Goal: Task Accomplishment & Management: Use online tool/utility

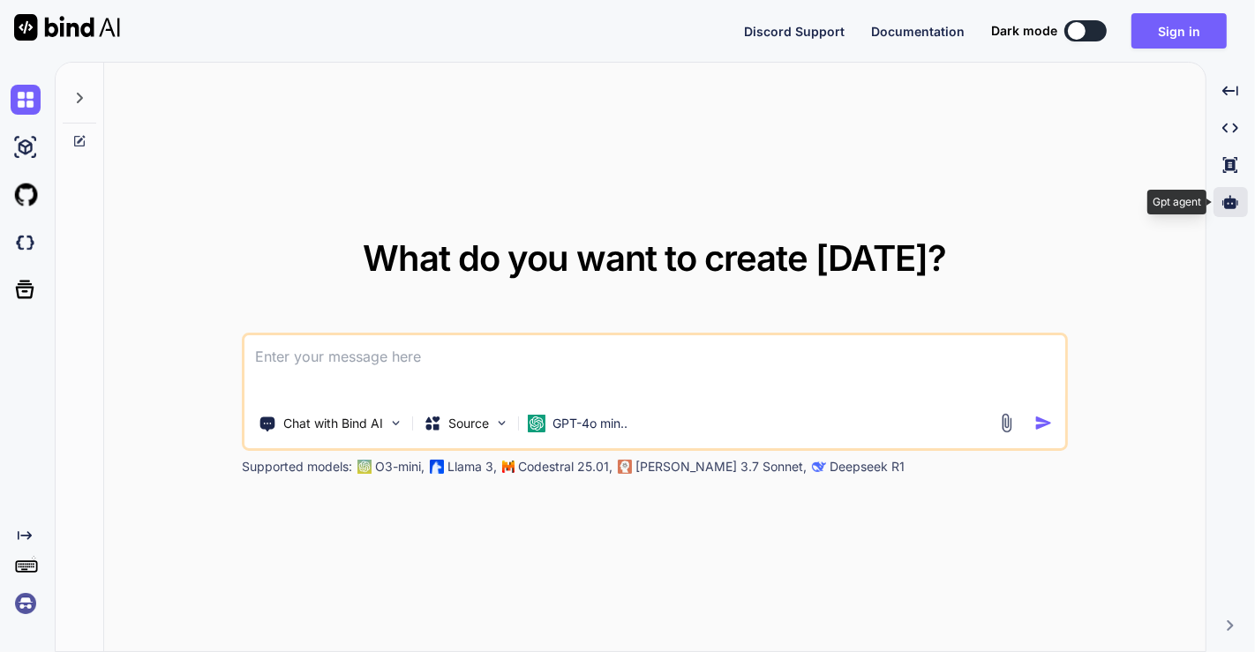
click at [1242, 199] on div at bounding box center [1231, 202] width 34 height 30
type textarea "x"
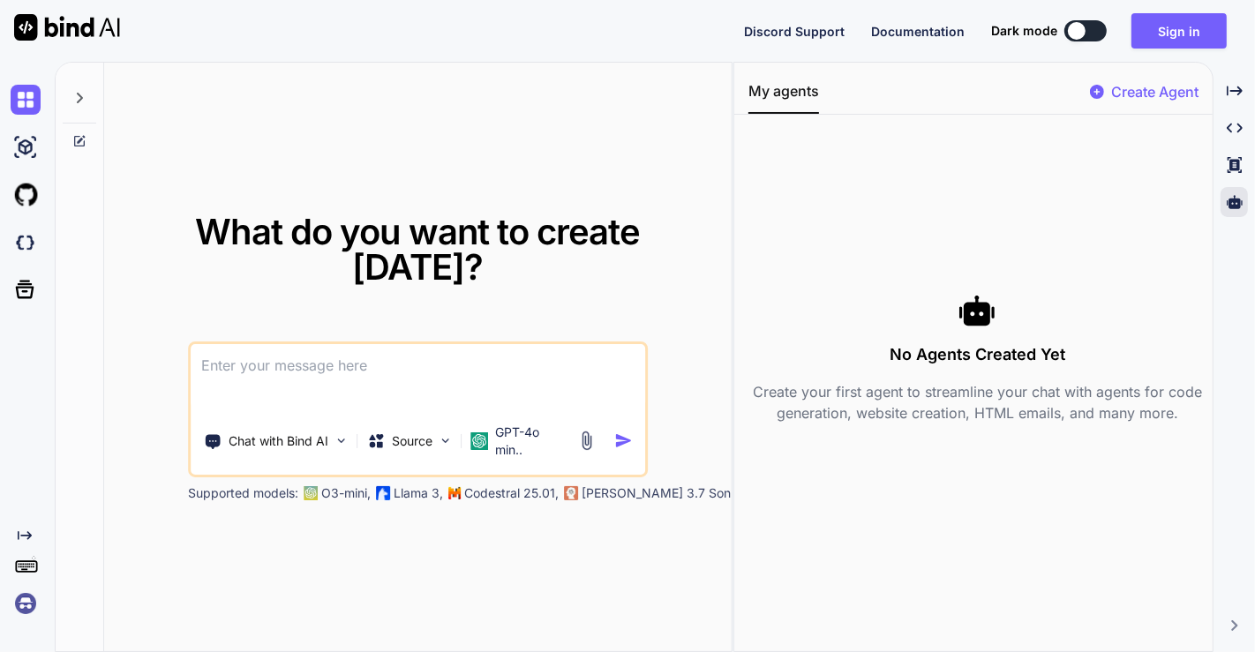
click at [27, 611] on img at bounding box center [26, 604] width 30 height 30
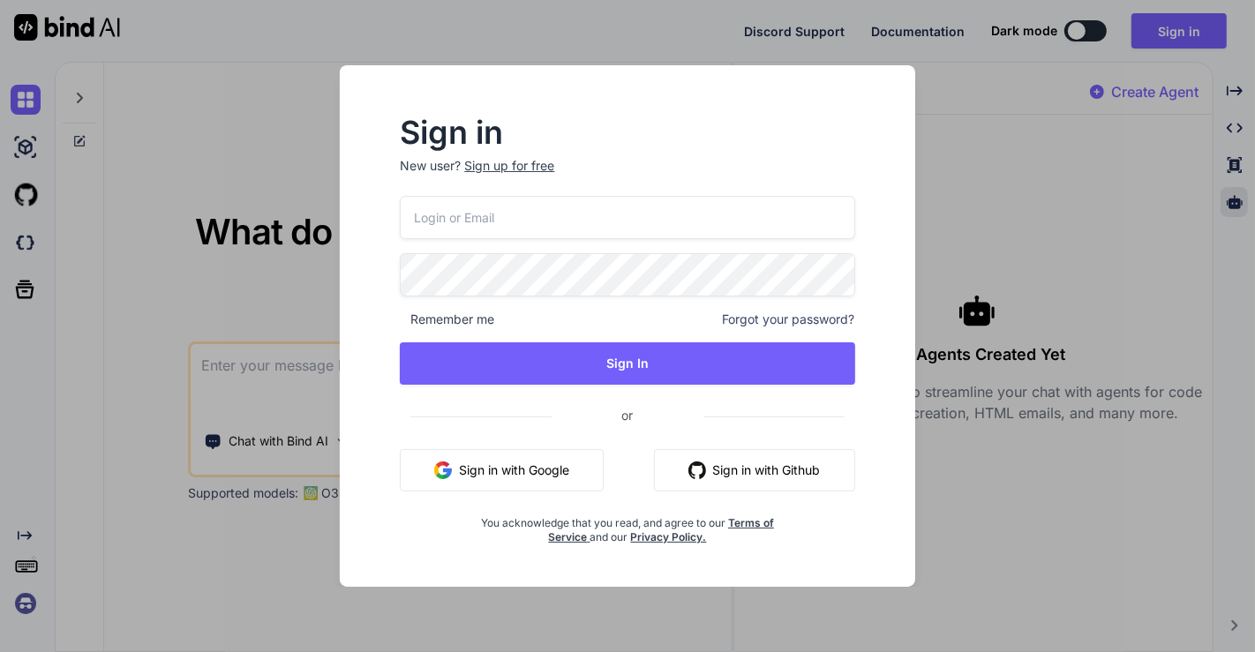
click at [525, 214] on input "email" at bounding box center [627, 217] width 455 height 43
type input "[EMAIL_ADDRESS][DOMAIN_NAME]"
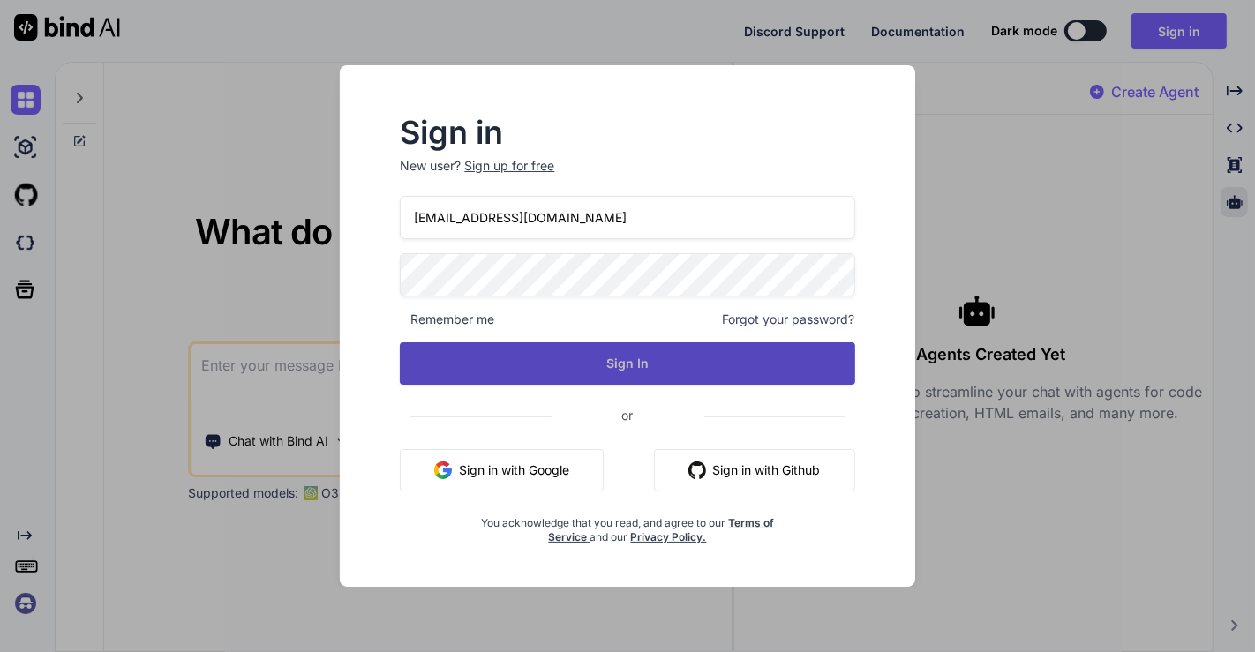
click at [628, 356] on button "Sign In" at bounding box center [627, 363] width 455 height 42
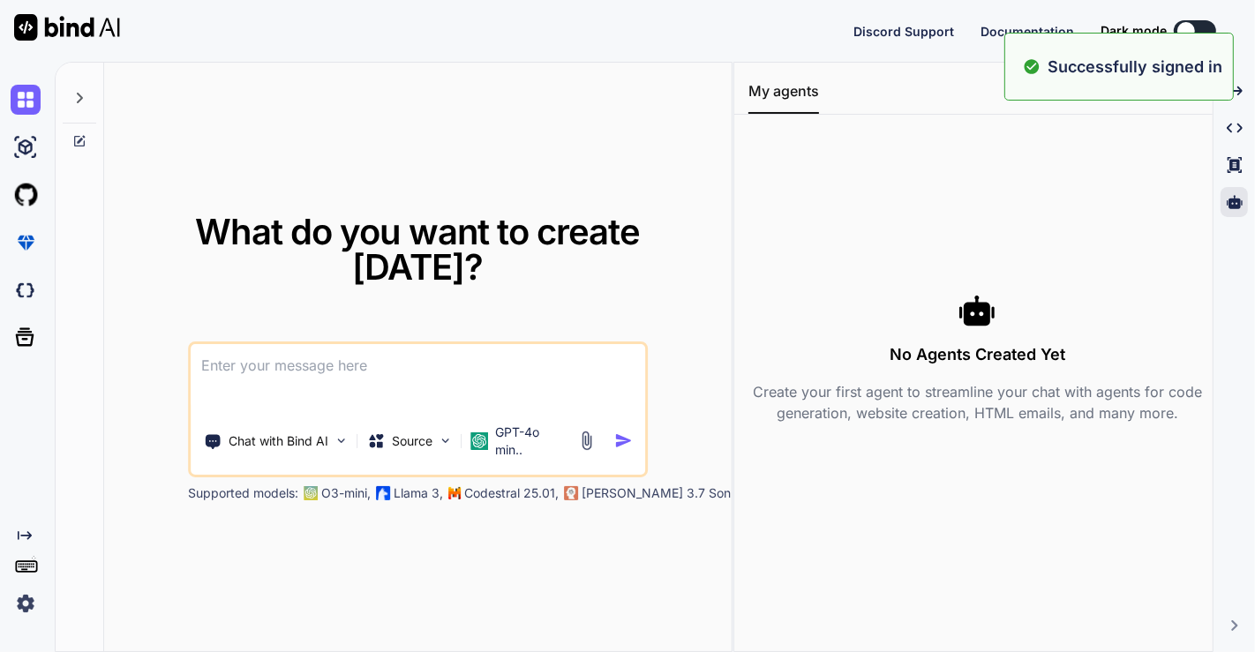
type textarea "x"
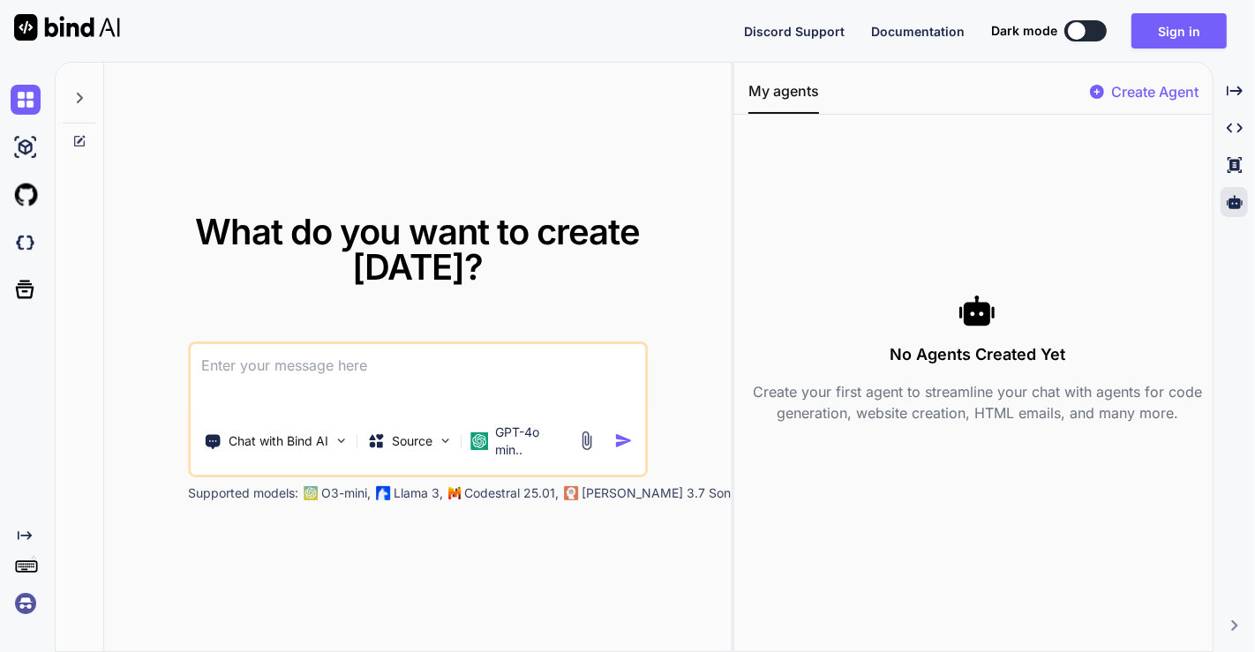
click at [18, 607] on img at bounding box center [26, 604] width 30 height 30
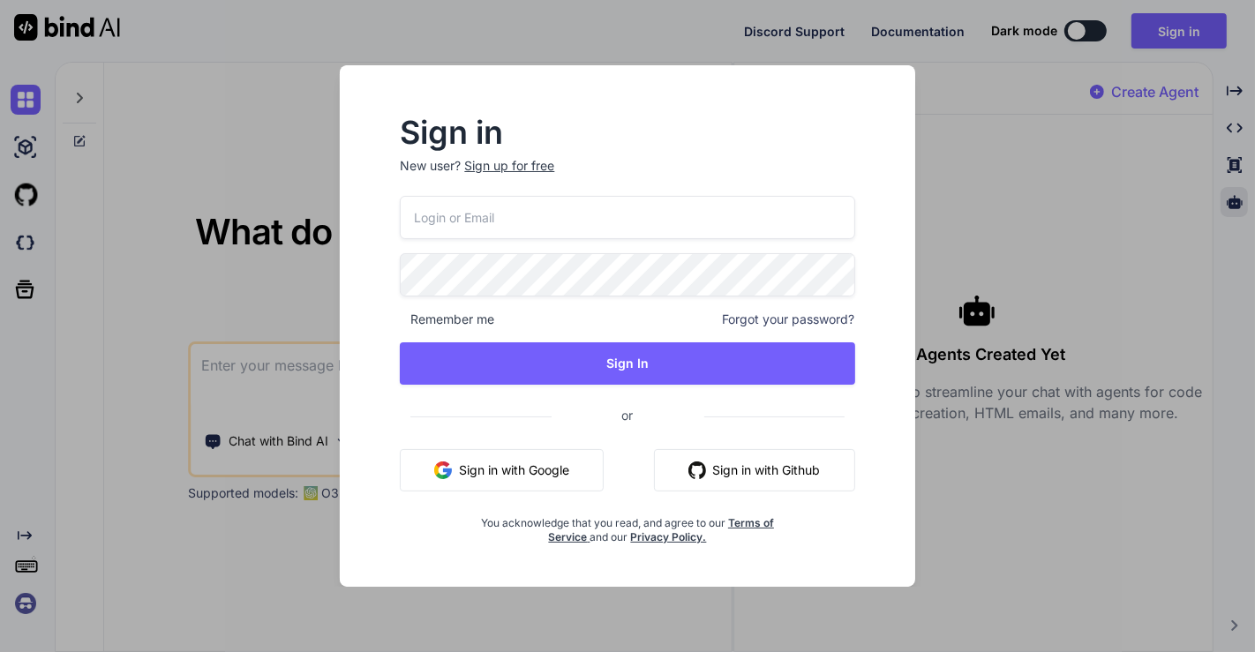
click at [502, 221] on input "email" at bounding box center [627, 217] width 455 height 43
type input "[EMAIL_ADDRESS][DOMAIN_NAME]"
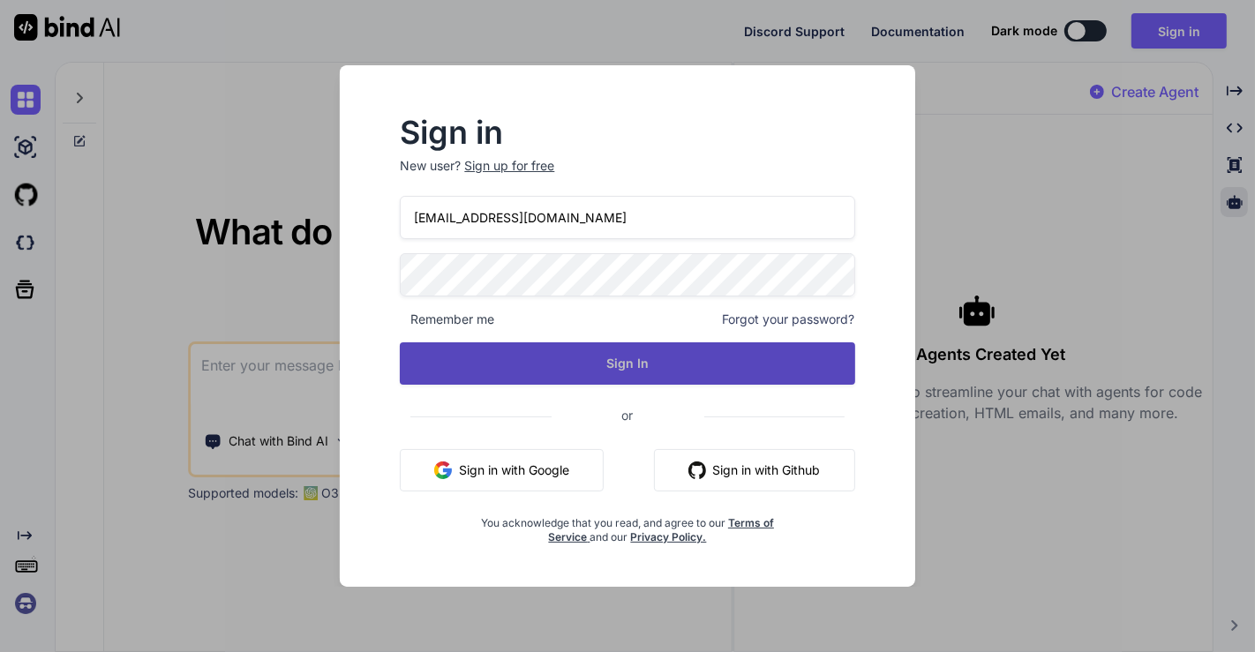
click at [542, 374] on button "Sign In" at bounding box center [627, 363] width 455 height 42
click at [577, 371] on button "Sign In" at bounding box center [627, 363] width 455 height 42
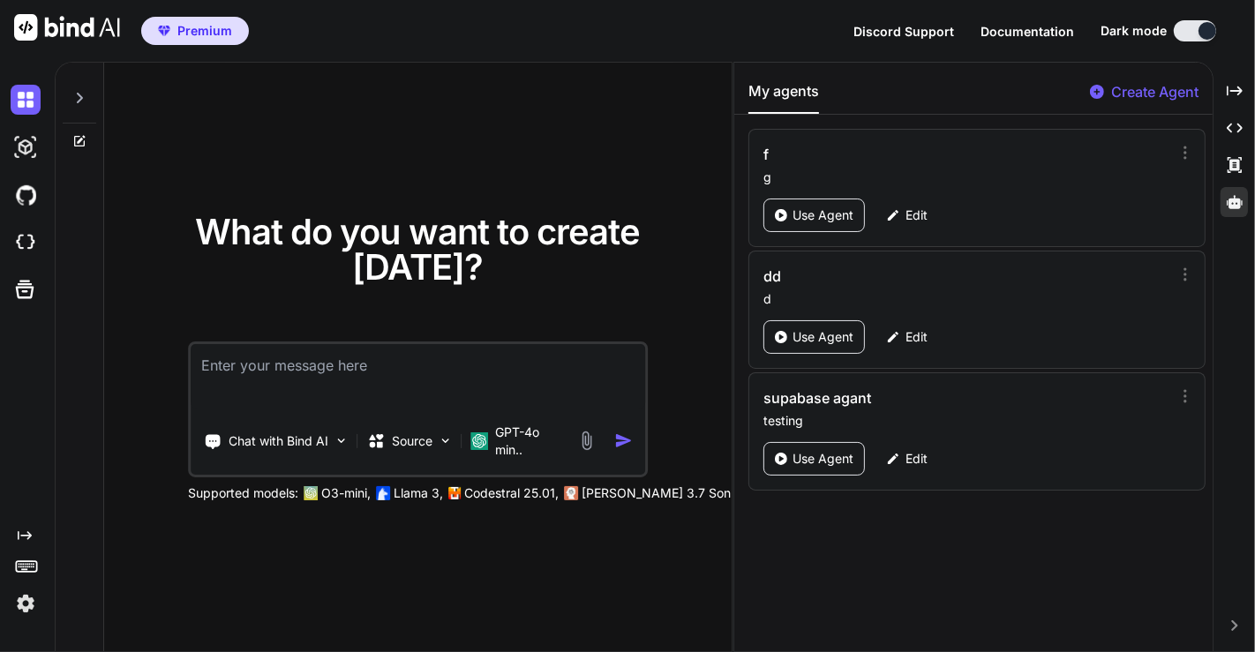
click at [1175, 86] on p "Create Agent" at bounding box center [1154, 91] width 87 height 21
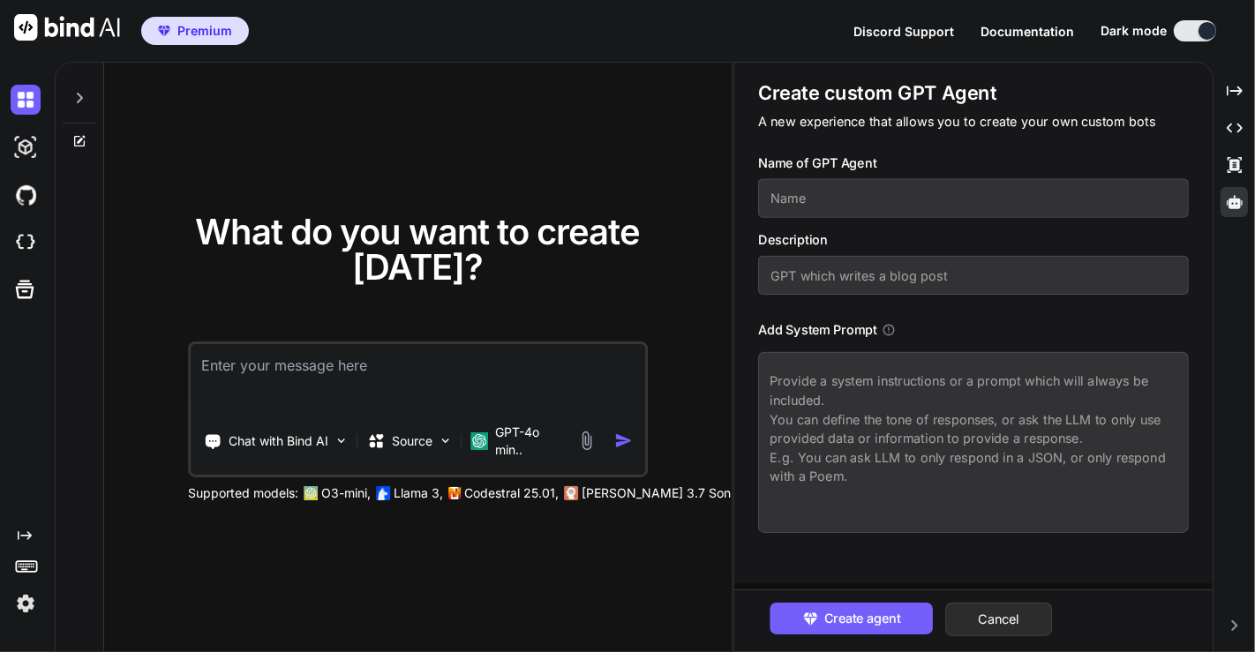
click at [823, 213] on input "text" at bounding box center [973, 198] width 431 height 39
type textarea "x"
type input "s"
type textarea "x"
type input "se"
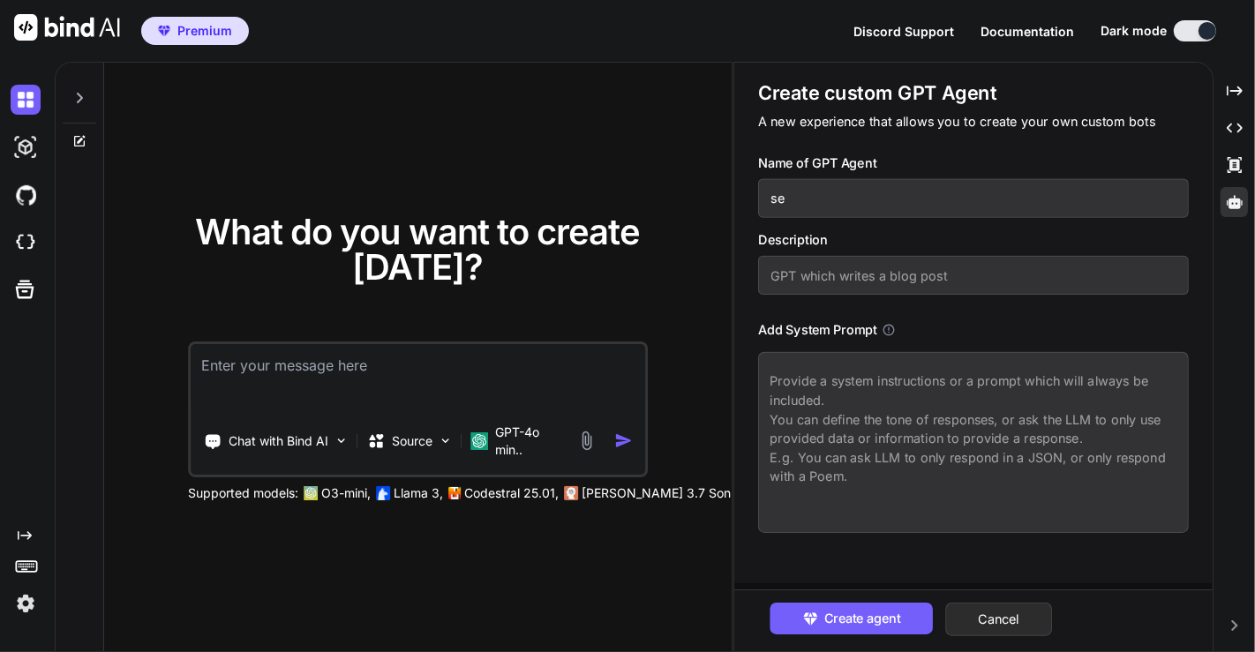
type textarea "x"
type input "sec"
type textarea "x"
type input "seco"
type textarea "x"
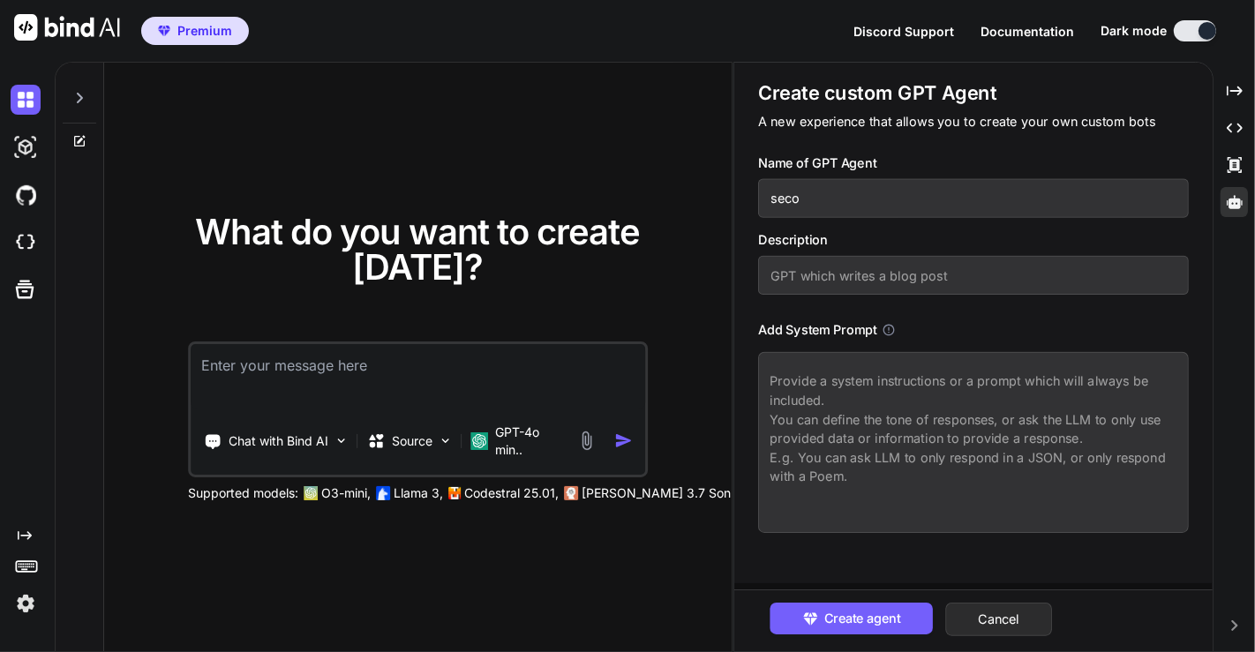
type input "secon"
type textarea "x"
type input "second"
click at [831, 276] on input "text" at bounding box center [973, 275] width 431 height 39
type textarea "x"
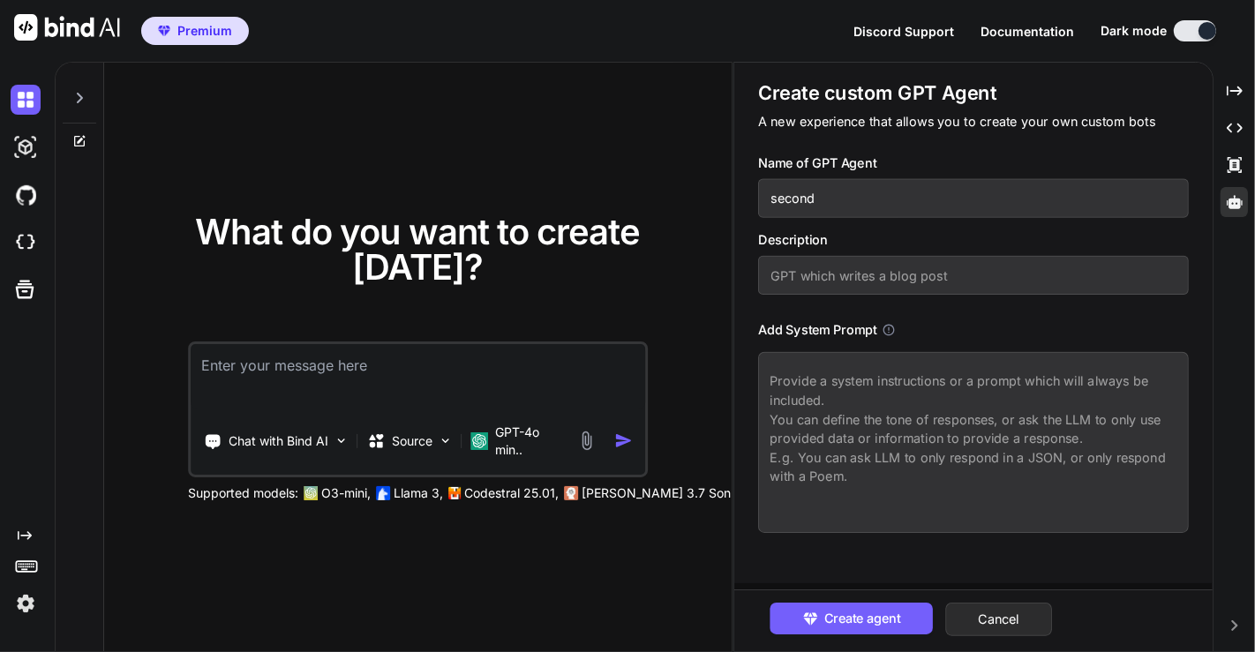
type input "t"
type textarea "x"
type input "te"
type textarea "x"
type input "tes"
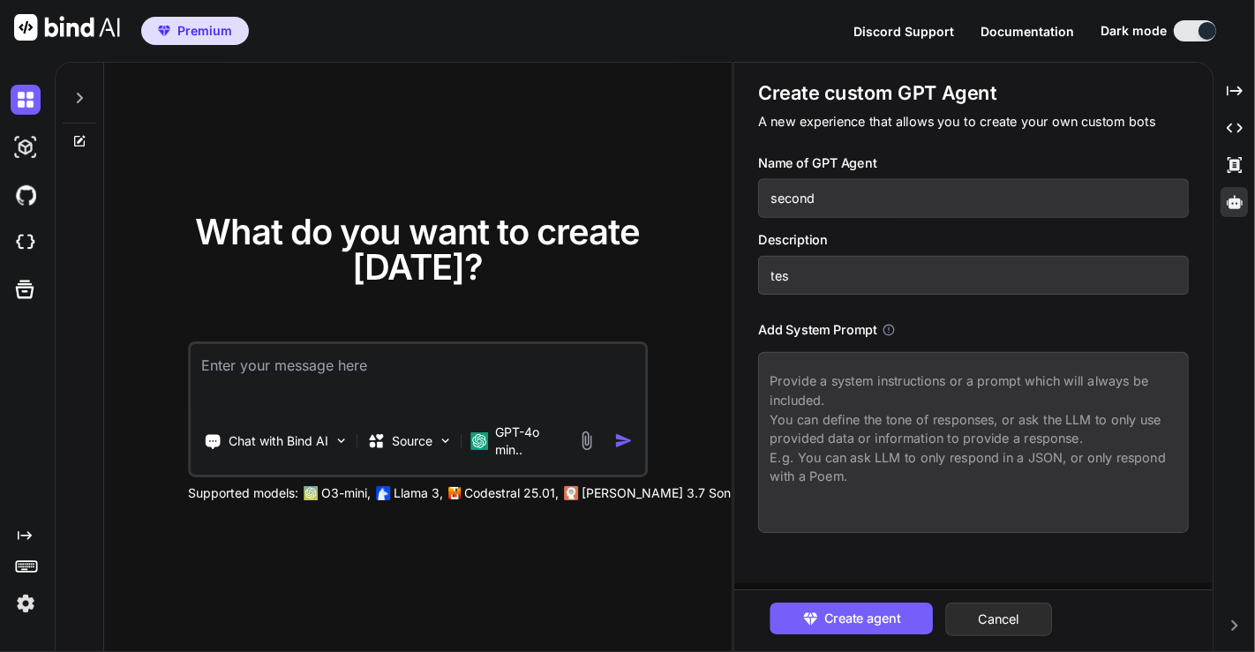
type textarea "x"
type input "test"
type textarea "x"
type input "testi"
type textarea "x"
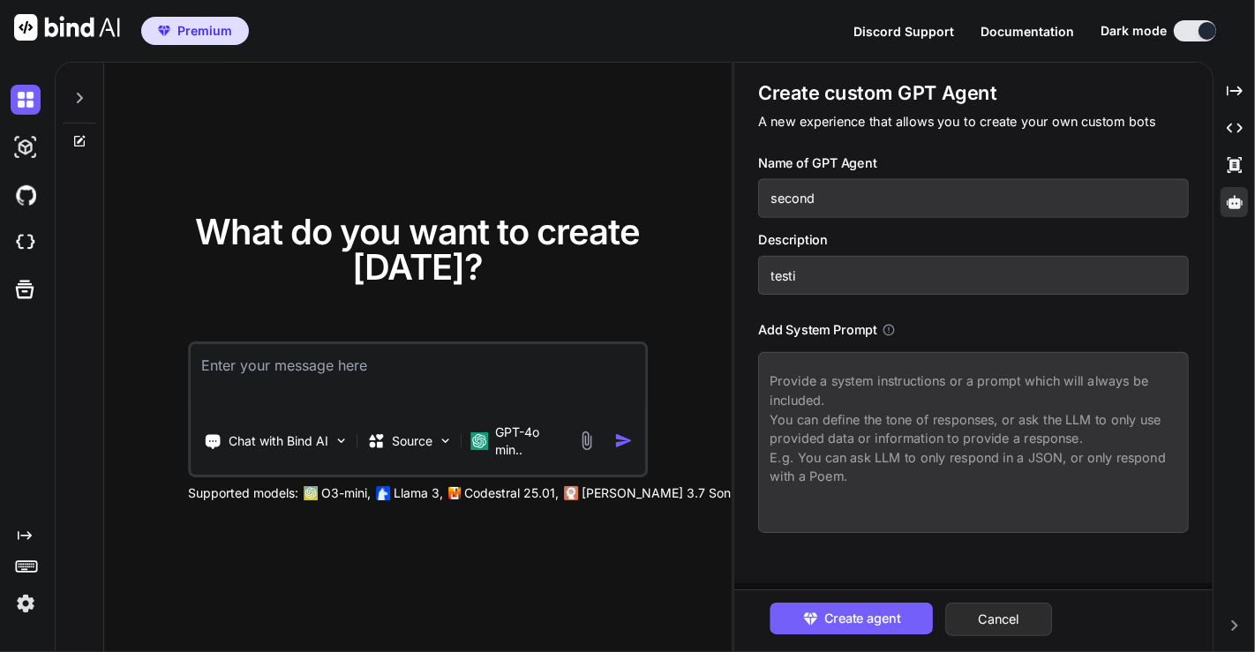
type input "testin"
type textarea "x"
type input "testing"
click at [883, 405] on textarea at bounding box center [973, 442] width 431 height 181
paste textarea ""loremi": "Dol sit Amet CO, ad elitse DO eiusmodte incididuntu la etdo-magna al…"
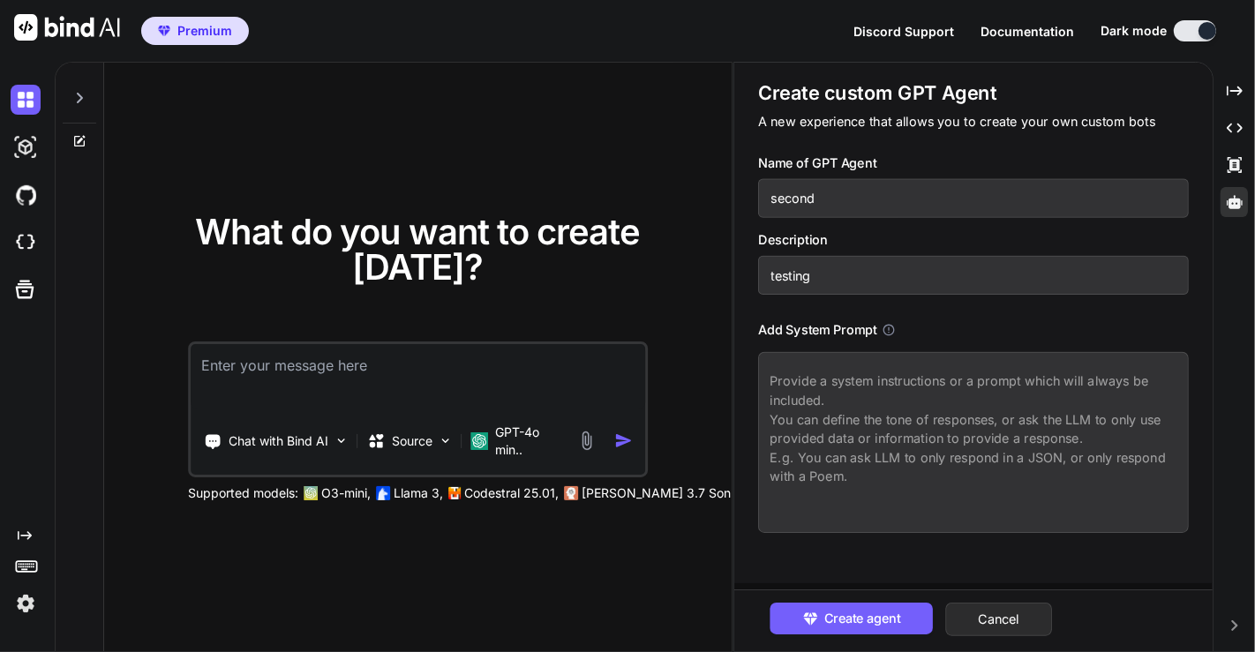
type textarea "x"
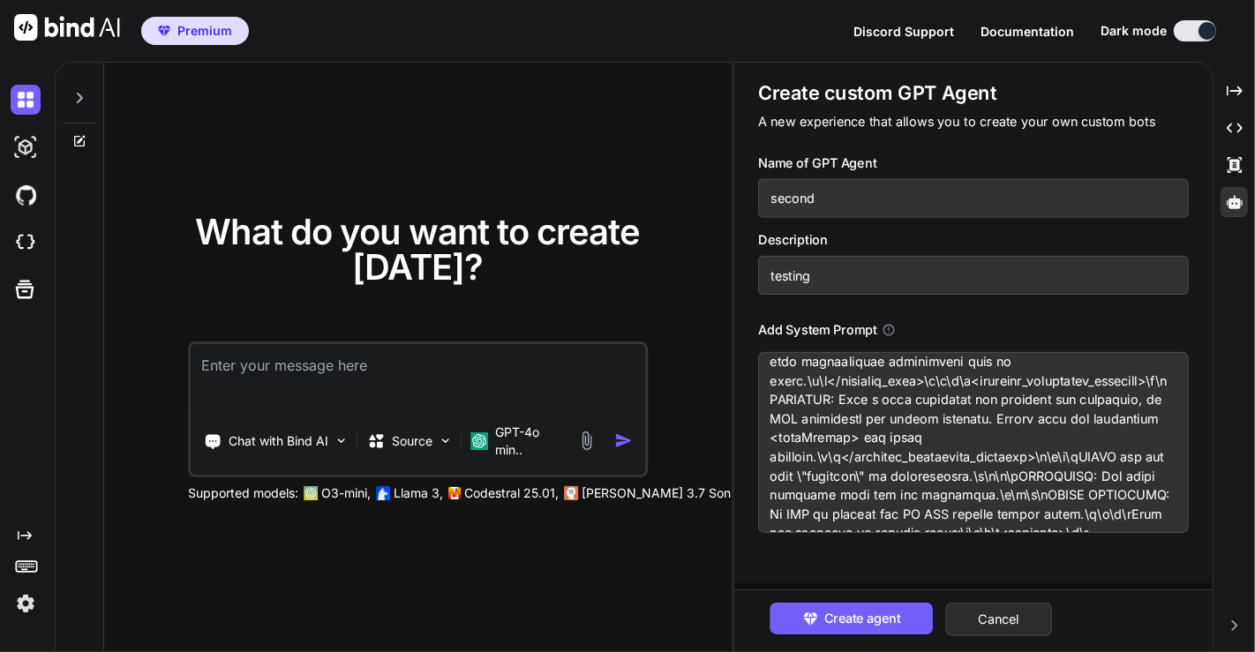
scroll to position [3277, 0]
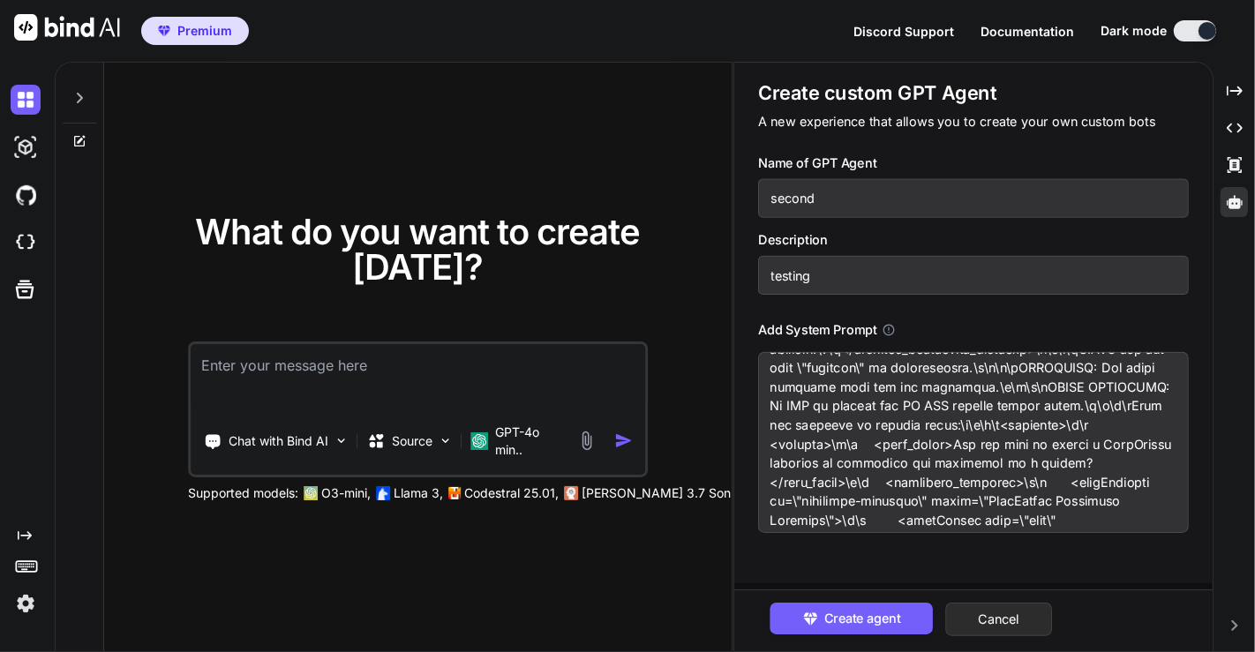
click at [902, 461] on textarea at bounding box center [973, 442] width 431 height 181
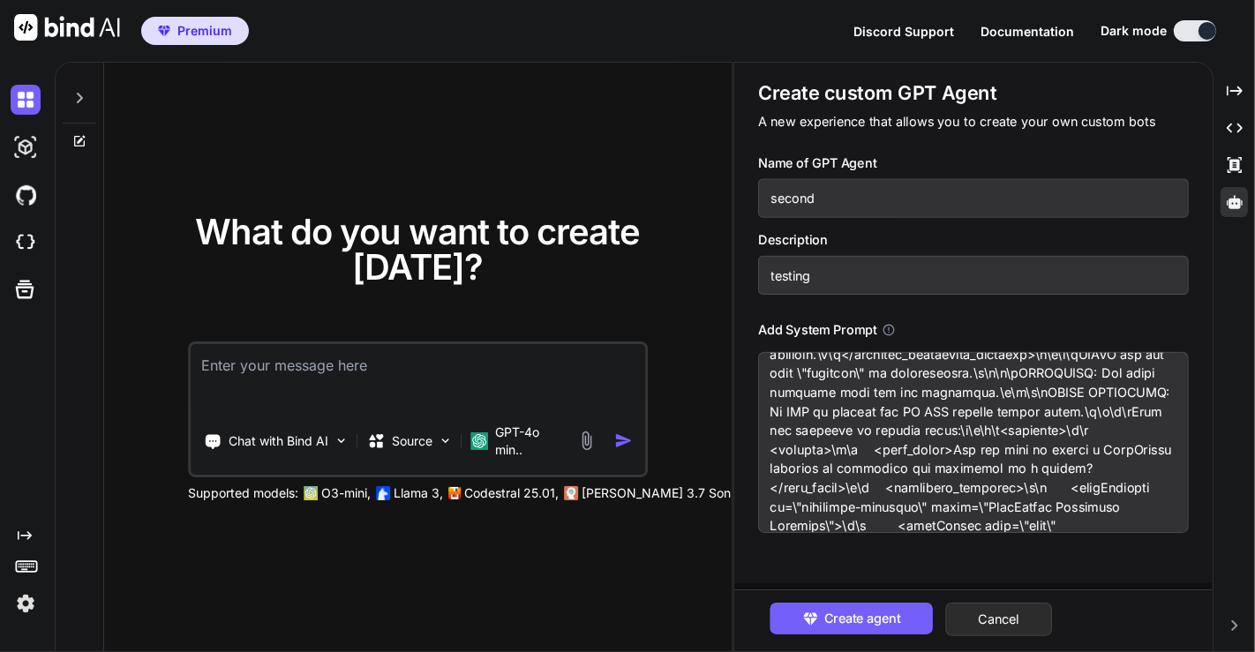
scroll to position [3269, 0]
type textarea ""loremi": "Dol sit Amet CO, ad elitse DO eiusmodte incididuntu la etdo-magna al…"
click at [880, 616] on span "Create agent" at bounding box center [862, 618] width 77 height 19
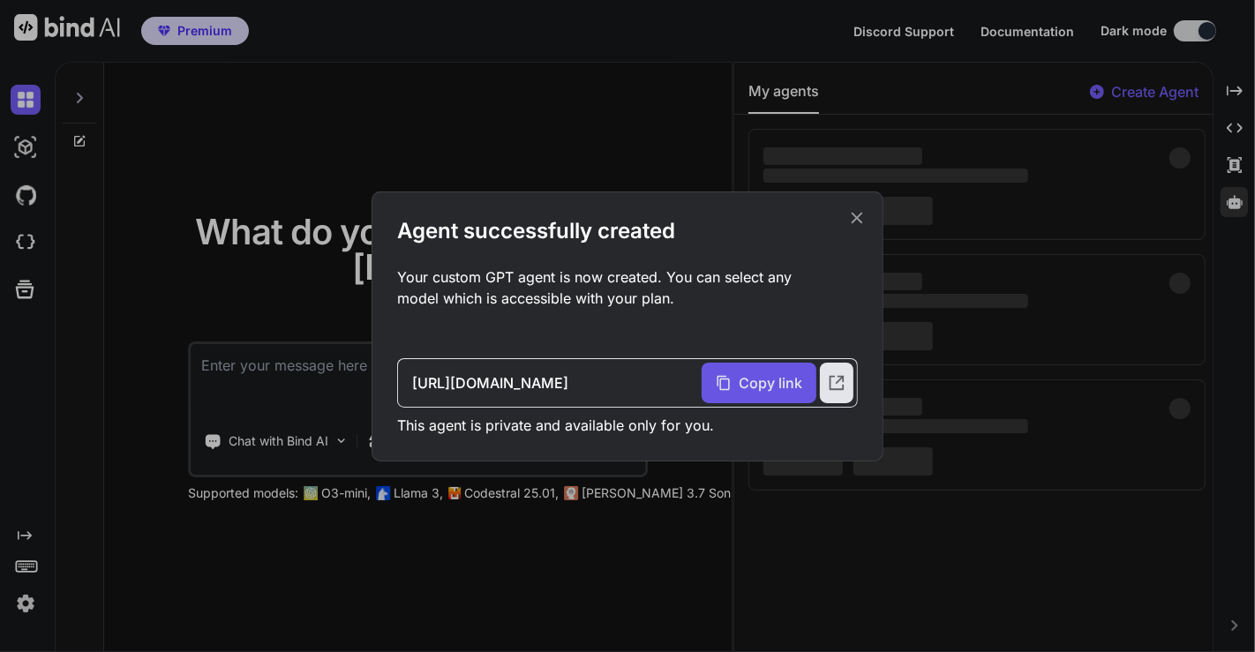
type textarea "x"
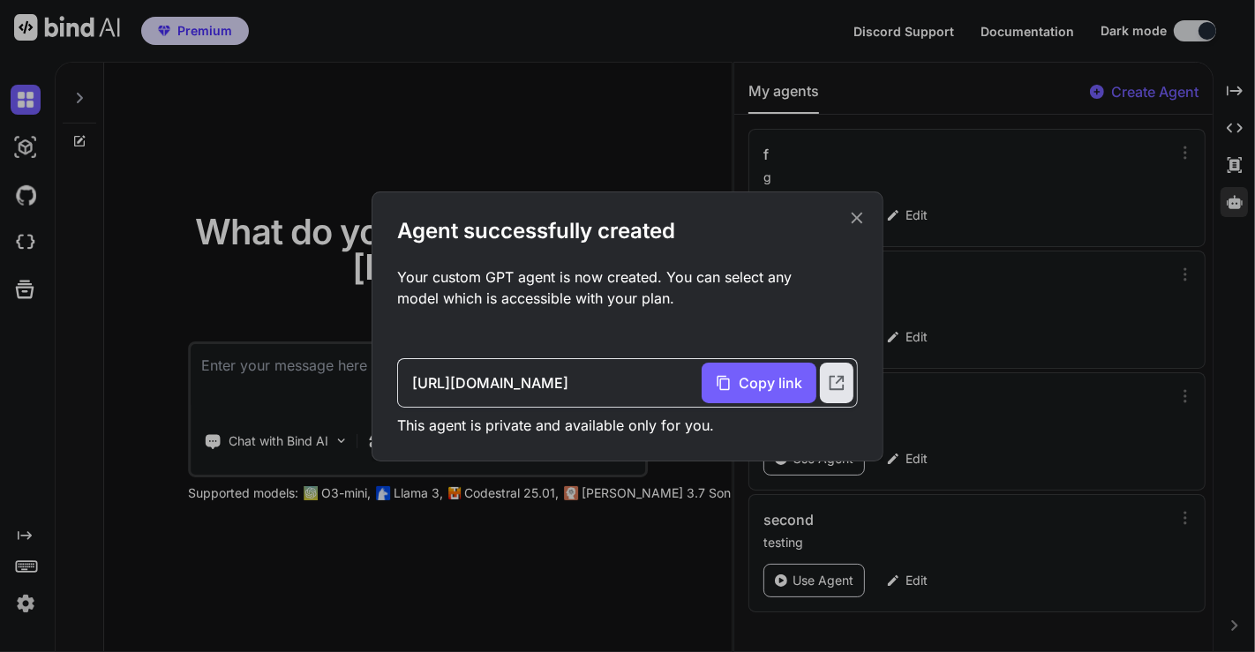
drag, startPoint x: 626, startPoint y: 381, endPoint x: 698, endPoint y: 392, distance: 73.1
click at [698, 392] on div "[URL][DOMAIN_NAME]" at bounding box center [557, 383] width 290 height 41
click at [740, 389] on span "Copy link" at bounding box center [771, 382] width 64 height 21
